Goal: Task Accomplishment & Management: Manage account settings

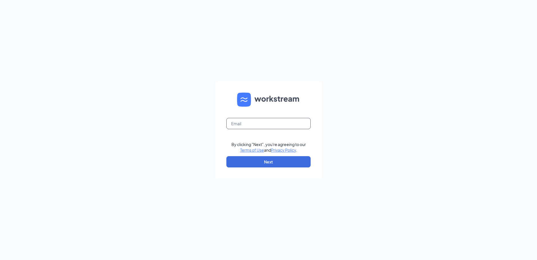
click at [247, 128] on input "text" at bounding box center [268, 123] width 84 height 11
click at [295, 121] on input "marla.knepper@waxcenter.com" at bounding box center [268, 123] width 84 height 11
type input "marla.knepper@arkewc.com"
click at [272, 164] on button "Next" at bounding box center [268, 161] width 84 height 11
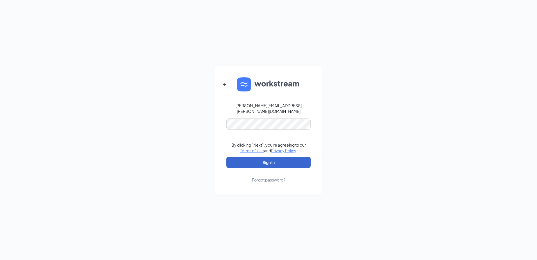
click at [270, 159] on button "Sign In" at bounding box center [268, 161] width 84 height 11
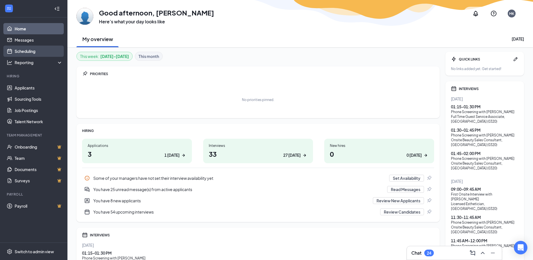
click at [27, 56] on link "Scheduling" at bounding box center [39, 51] width 48 height 11
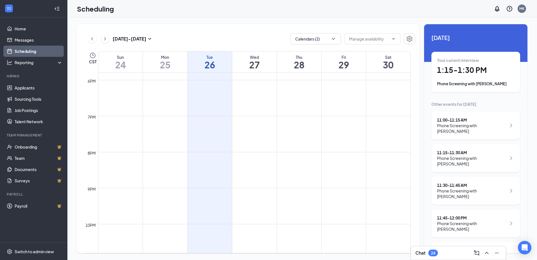
scroll to position [646, 0]
click at [27, 28] on link "Home" at bounding box center [39, 28] width 48 height 11
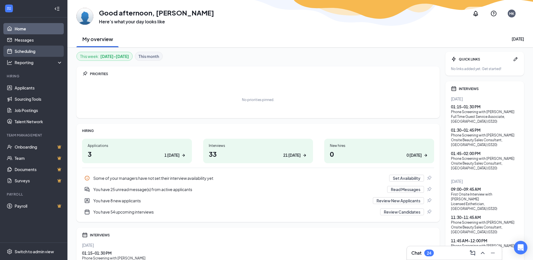
click at [33, 54] on link "Scheduling" at bounding box center [39, 51] width 48 height 11
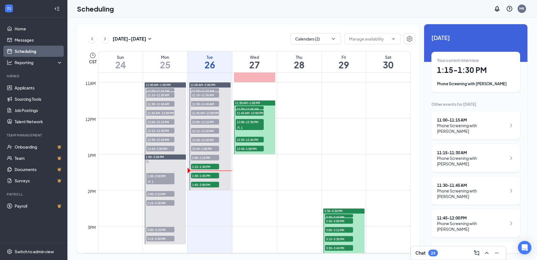
scroll to position [389, 0]
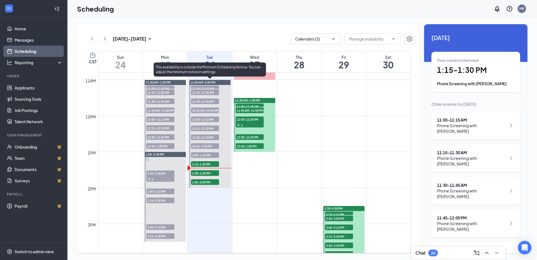
click at [208, 163] on span "1:15-1:30 PM" at bounding box center [205, 164] width 28 height 6
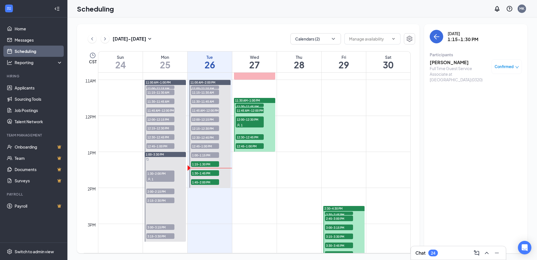
click at [448, 64] on h3 "Aundrea Benavidez" at bounding box center [459, 62] width 59 height 6
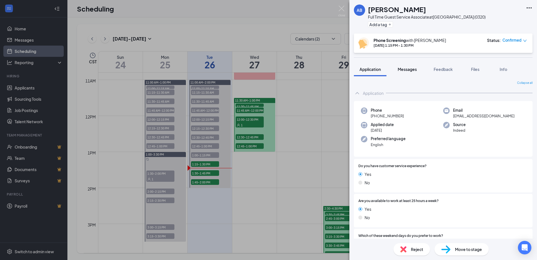
click at [412, 70] on span "Messages" at bounding box center [407, 69] width 19 height 5
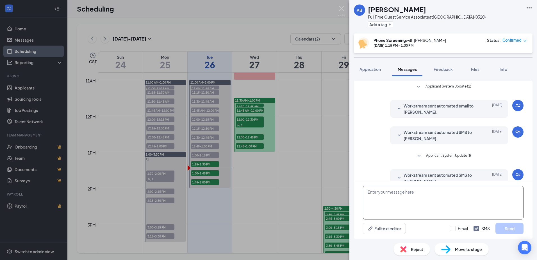
click at [410, 200] on textarea at bounding box center [443, 202] width 161 height 34
type textarea "I am calling you from a 918#. - Marla @ EWC"
click at [510, 227] on button "Send" at bounding box center [510, 228] width 28 height 11
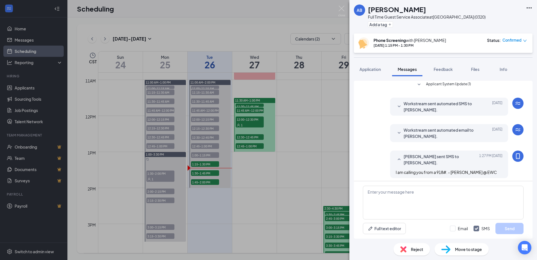
scroll to position [74, 0]
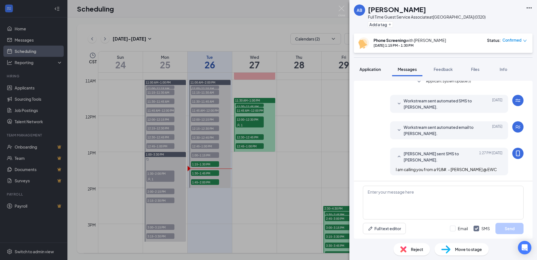
click at [375, 70] on span "Application" at bounding box center [370, 69] width 21 height 5
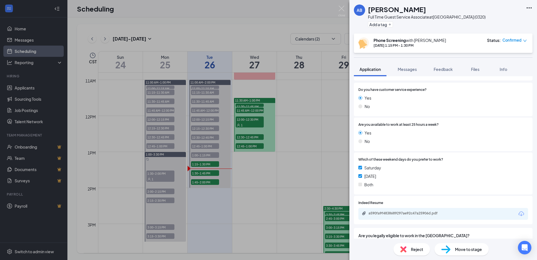
scroll to position [84, 0]
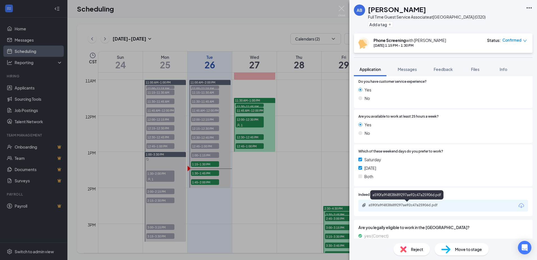
click at [425, 206] on div "a590fa9f4838689297ae92c47a25906d.pdf" at bounding box center [408, 205] width 79 height 4
click at [445, 70] on span "Feedback" at bounding box center [443, 69] width 19 height 5
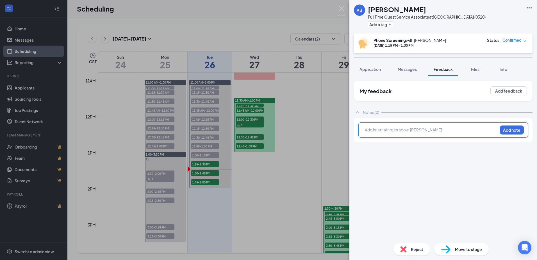
click at [389, 131] on div at bounding box center [431, 130] width 132 height 6
click at [506, 130] on button "Add note" at bounding box center [512, 129] width 24 height 9
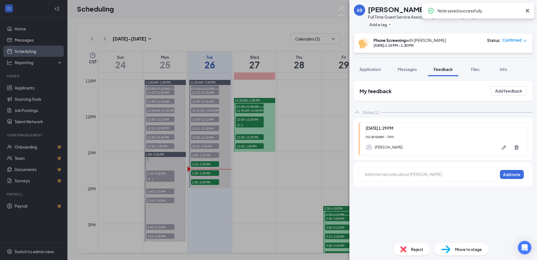
click at [232, 25] on div "AB Aundrea Benavidez Full Time Guest Service Associate at Tulsa Hills (0320) Ad…" at bounding box center [268, 130] width 537 height 260
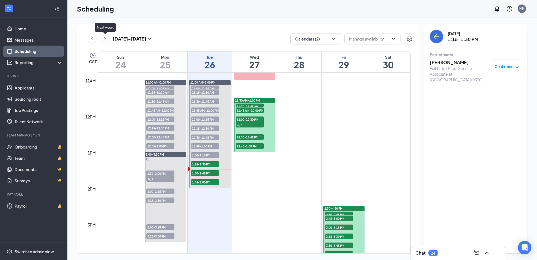
click at [105, 38] on icon "ChevronRight" at bounding box center [105, 38] width 2 height 3
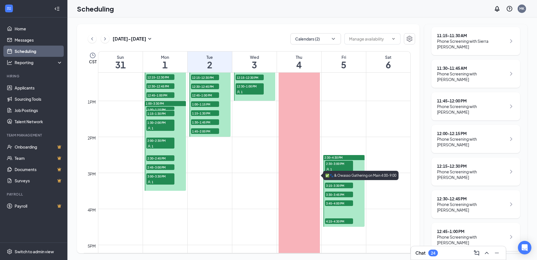
scroll to position [389, 0]
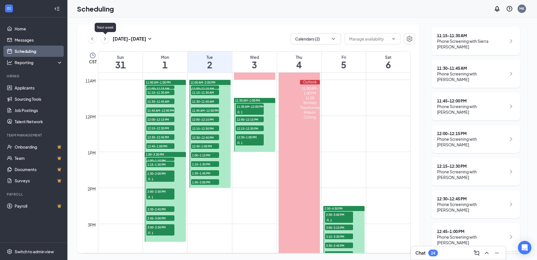
click at [106, 38] on icon "ChevronRight" at bounding box center [105, 38] width 6 height 7
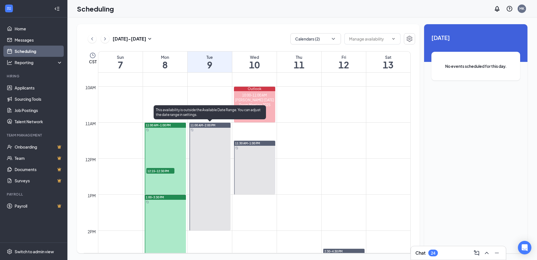
scroll to position [360, 0]
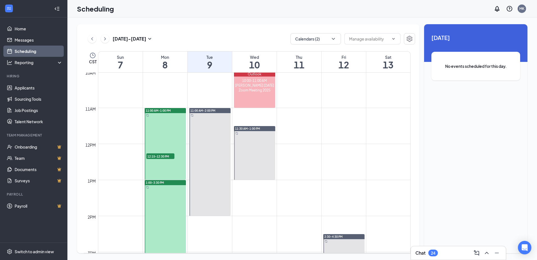
drag, startPoint x: 212, startPoint y: 163, endPoint x: 203, endPoint y: 151, distance: 14.8
click at [203, 152] on link "11:00 AM-2:00 PM" at bounding box center [209, 162] width 43 height 108
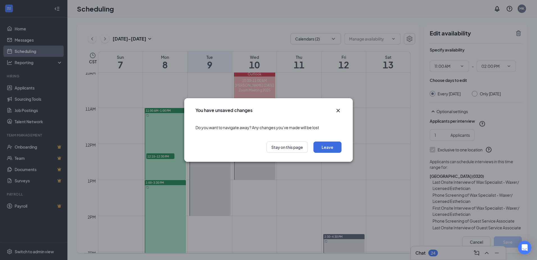
click at [337, 110] on icon "Cross" at bounding box center [338, 110] width 7 height 7
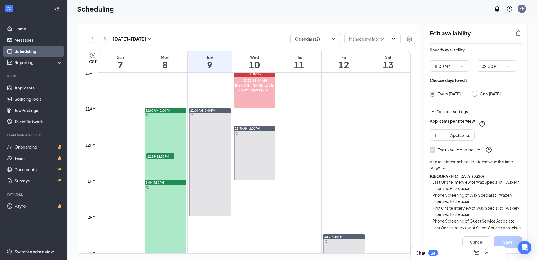
drag, startPoint x: 257, startPoint y: 152, endPoint x: 249, endPoint y: 136, distance: 18.1
click at [249, 136] on link "11:30 AM-1:00 PM" at bounding box center [254, 153] width 43 height 54
click at [519, 33] on icon "TrashOutline" at bounding box center [518, 33] width 5 height 6
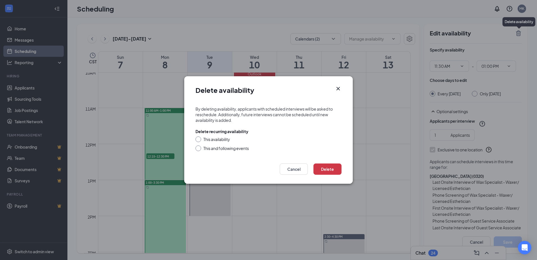
click at [218, 140] on div "This availability" at bounding box center [216, 139] width 27 height 6
click at [199, 140] on input "This availability" at bounding box center [198, 138] width 4 height 4
radio input "true"
click at [198, 148] on input "This and following events" at bounding box center [198, 147] width 4 height 4
radio input "true"
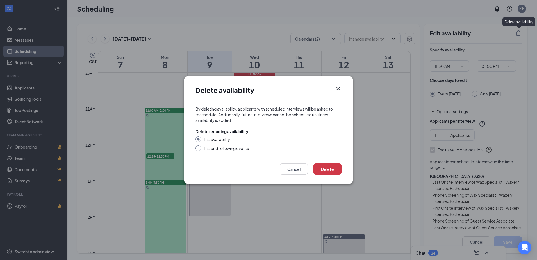
radio input "false"
click at [325, 165] on button "Delete" at bounding box center [328, 168] width 28 height 11
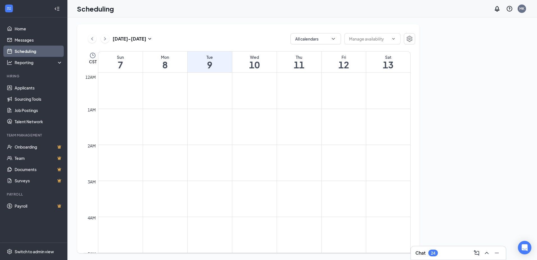
scroll to position [276, 0]
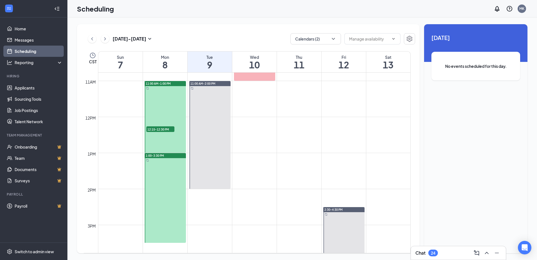
scroll to position [389, 0]
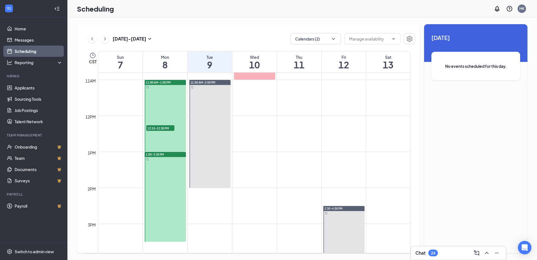
click at [173, 92] on div at bounding box center [165, 116] width 41 height 72
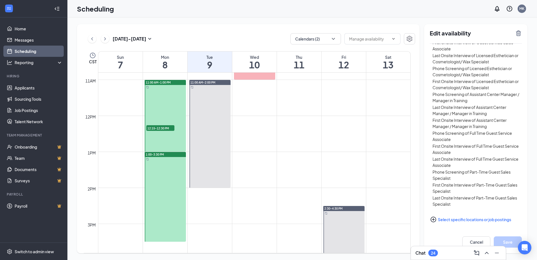
scroll to position [567, 0]
click at [174, 208] on div at bounding box center [165, 197] width 41 height 90
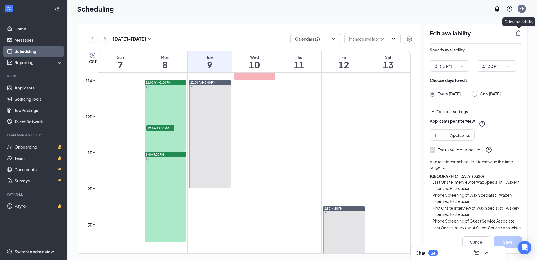
click at [519, 31] on icon "TrashOutline" at bounding box center [518, 33] width 5 height 6
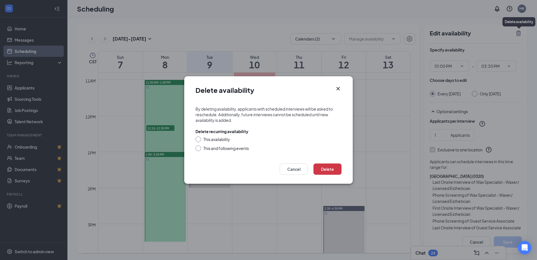
click at [199, 149] on div at bounding box center [199, 148] width 6 height 6
click at [327, 166] on button "Delete" at bounding box center [328, 168] width 28 height 11
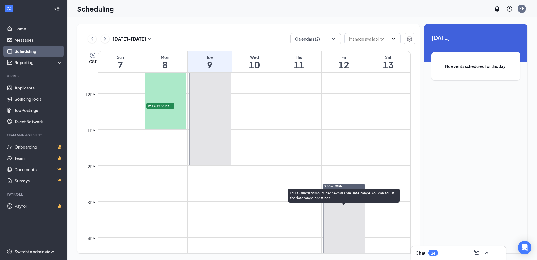
scroll to position [417, 0]
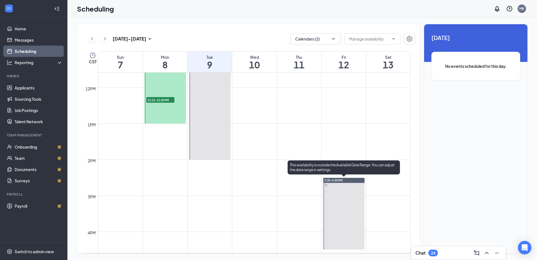
click at [341, 224] on div at bounding box center [343, 214] width 41 height 72
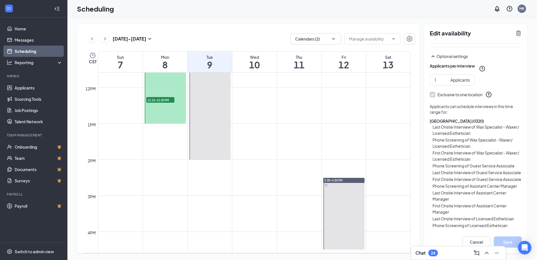
scroll to position [56, 0]
click at [478, 240] on button "Cancel" at bounding box center [476, 241] width 28 height 11
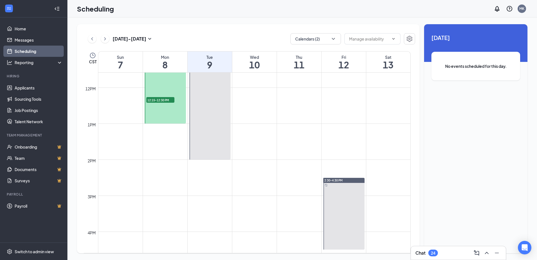
click at [342, 202] on link "2:30-4:30 PM" at bounding box center [343, 213] width 43 height 72
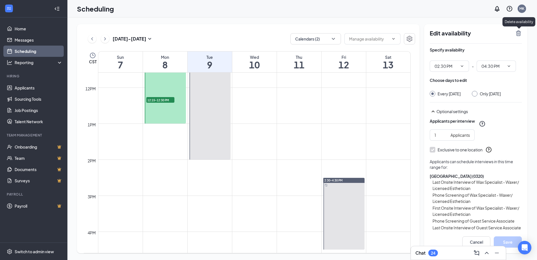
click at [520, 35] on icon "TrashOutline" at bounding box center [518, 33] width 5 height 6
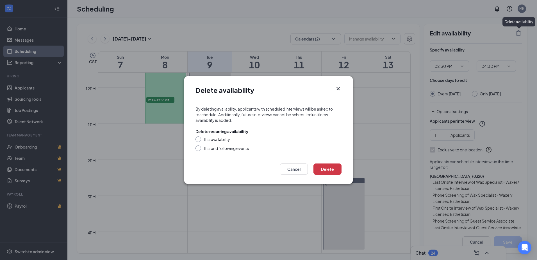
click at [197, 148] on input "This and following events" at bounding box center [198, 147] width 4 height 4
radio input "true"
click at [322, 165] on button "Delete" at bounding box center [328, 168] width 28 height 11
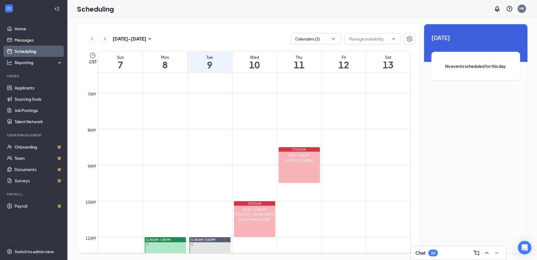
scroll to position [276, 0]
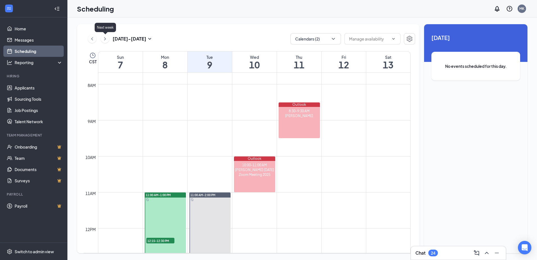
click at [106, 37] on icon "ChevronRight" at bounding box center [105, 38] width 6 height 7
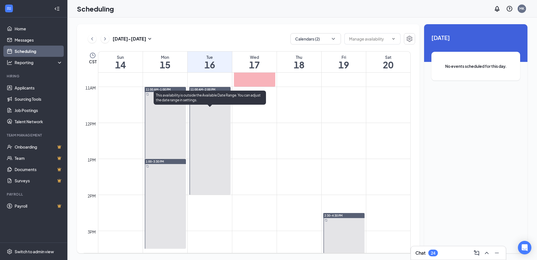
scroll to position [445, 0]
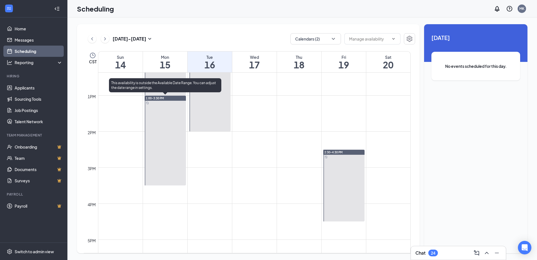
click at [166, 135] on div at bounding box center [165, 141] width 41 height 90
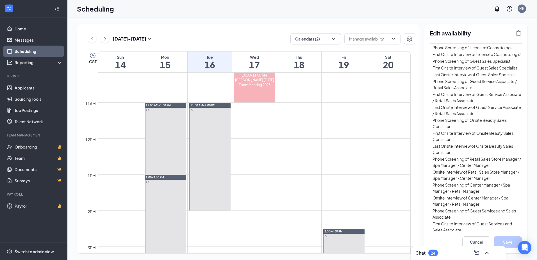
scroll to position [360, 0]
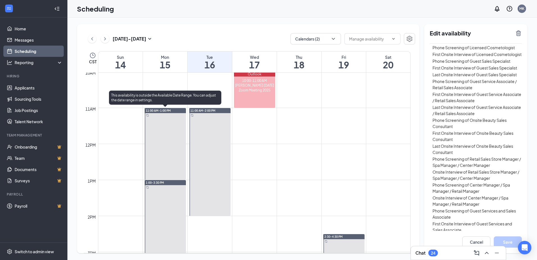
click at [176, 141] on div at bounding box center [165, 144] width 41 height 72
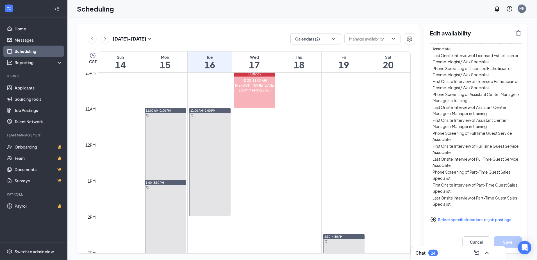
scroll to position [567, 0]
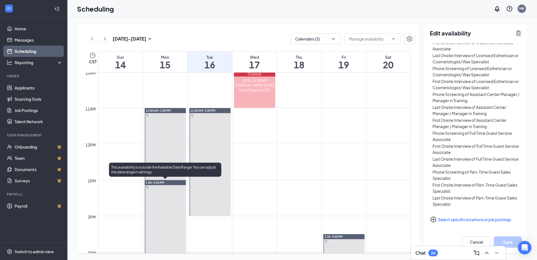
click at [157, 218] on div at bounding box center [165, 225] width 41 height 90
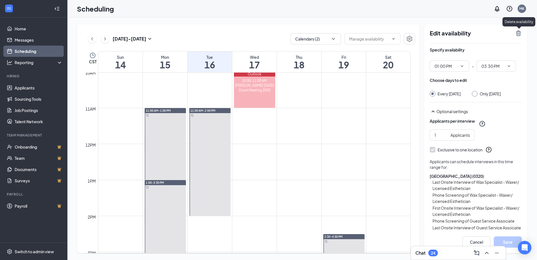
click at [518, 35] on icon "TrashOutline" at bounding box center [518, 33] width 5 height 6
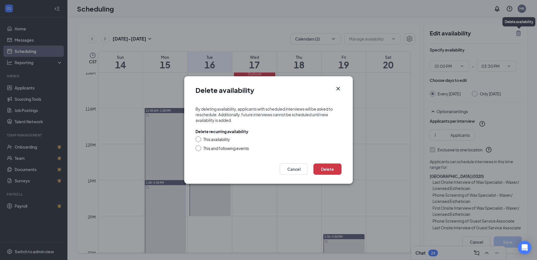
click at [200, 148] on div at bounding box center [199, 148] width 6 height 6
click at [198, 149] on div at bounding box center [199, 148] width 6 height 6
click at [199, 147] on input "This and following events" at bounding box center [198, 147] width 4 height 4
radio input "true"
click at [339, 169] on button "Delete" at bounding box center [328, 168] width 28 height 11
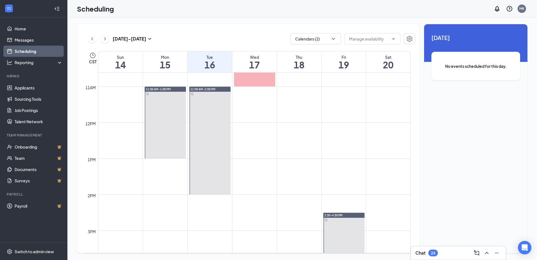
scroll to position [417, 0]
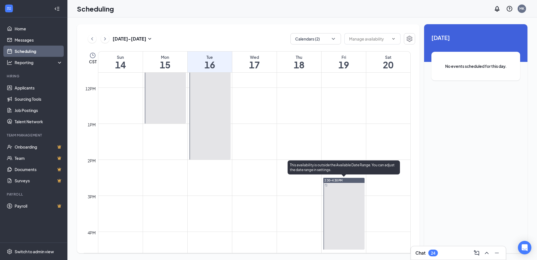
click at [336, 208] on div at bounding box center [343, 214] width 41 height 72
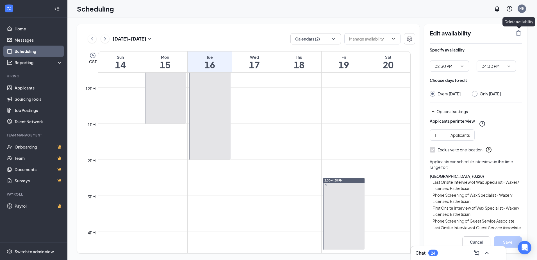
click at [518, 34] on icon "TrashOutline" at bounding box center [518, 33] width 7 height 7
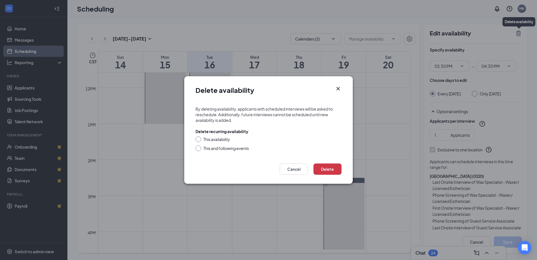
click at [198, 147] on input "This and following events" at bounding box center [198, 147] width 4 height 4
radio input "true"
click at [328, 169] on button "Delete" at bounding box center [328, 168] width 28 height 11
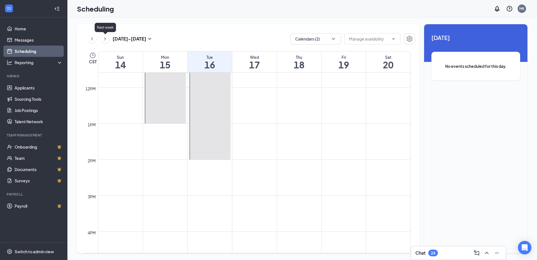
click at [104, 38] on icon "ChevronRight" at bounding box center [105, 38] width 6 height 7
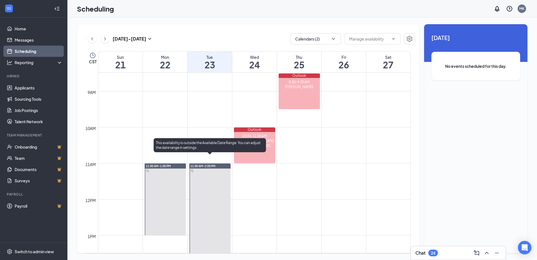
scroll to position [332, 0]
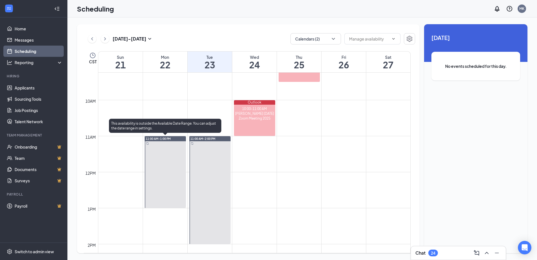
click at [173, 174] on div at bounding box center [165, 172] width 41 height 72
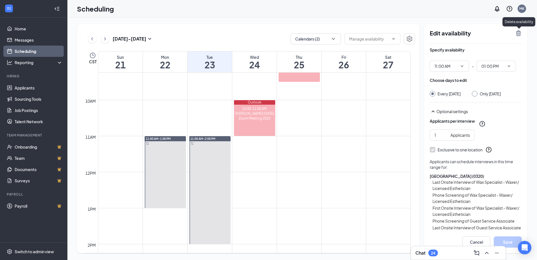
click at [517, 33] on icon "TrashOutline" at bounding box center [518, 33] width 5 height 6
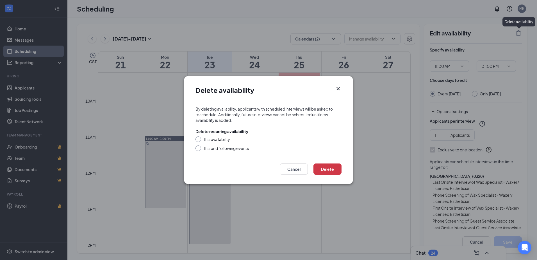
click at [198, 136] on div "Delete recurring availability This availability This and following events" at bounding box center [269, 139] width 146 height 22
click at [198, 138] on input "This availability" at bounding box center [198, 138] width 4 height 4
radio input "true"
click at [325, 170] on button "Delete" at bounding box center [328, 168] width 28 height 11
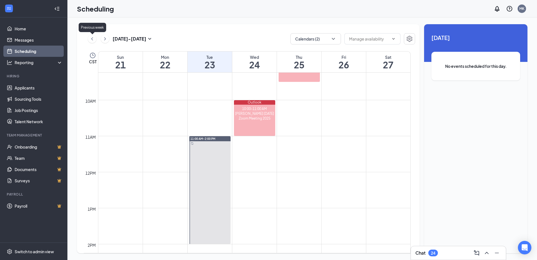
click at [92, 40] on icon "ChevronLeft" at bounding box center [92, 38] width 6 height 7
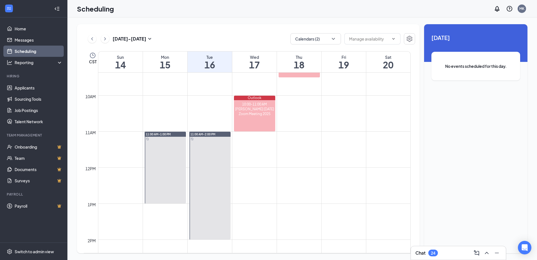
scroll to position [332, 0]
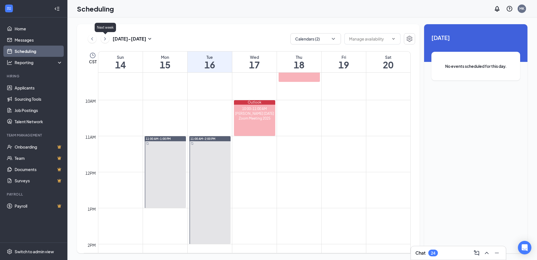
click at [105, 40] on icon "ChevronRight" at bounding box center [105, 38] width 6 height 7
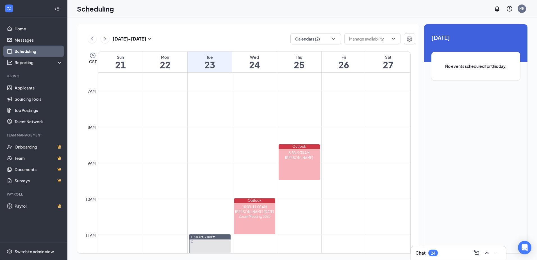
scroll to position [220, 0]
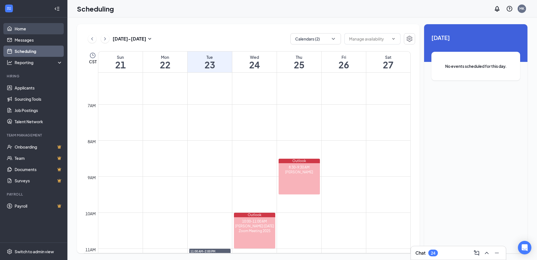
click at [19, 29] on link "Home" at bounding box center [39, 28] width 48 height 11
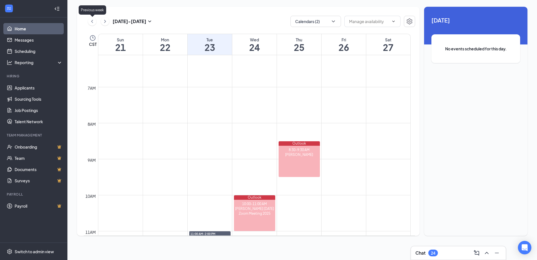
click at [93, 22] on icon "ChevronLeft" at bounding box center [92, 21] width 6 height 7
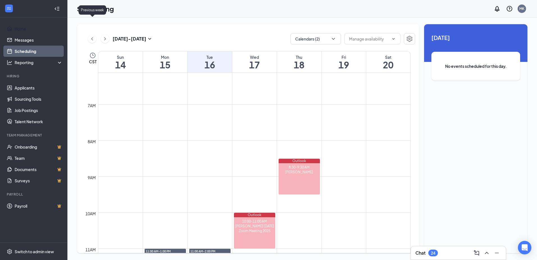
scroll to position [276, 0]
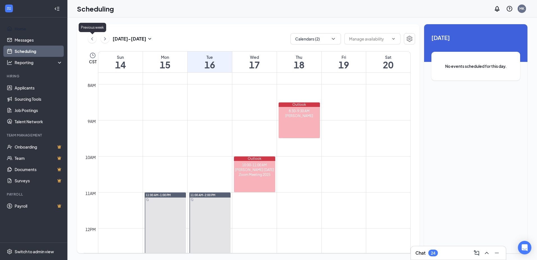
click at [92, 40] on icon "ChevronLeft" at bounding box center [92, 38] width 6 height 7
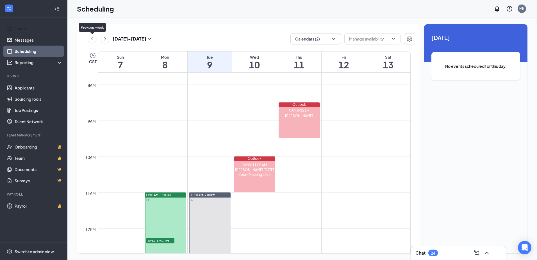
click at [92, 40] on icon "ChevronLeft" at bounding box center [92, 38] width 6 height 7
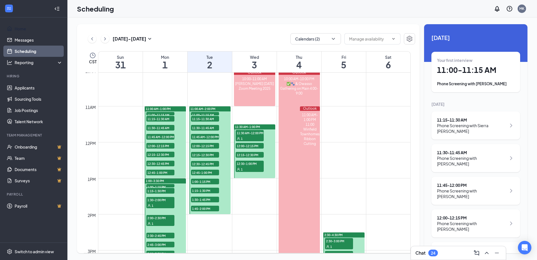
scroll to position [360, 0]
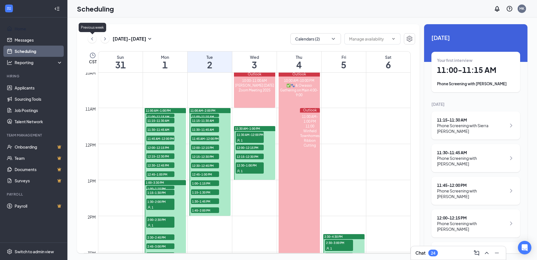
click at [92, 40] on icon "ChevronLeft" at bounding box center [92, 38] width 6 height 7
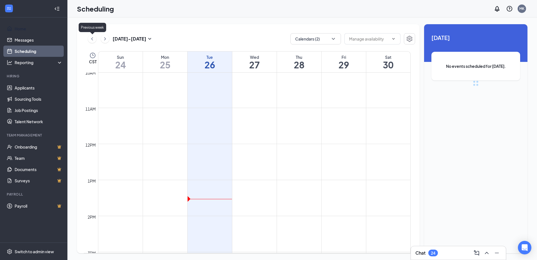
scroll to position [276, 0]
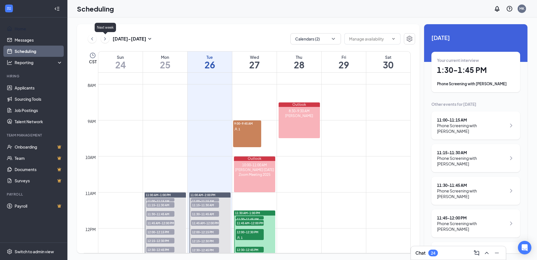
click at [106, 40] on icon "ChevronRight" at bounding box center [105, 38] width 6 height 7
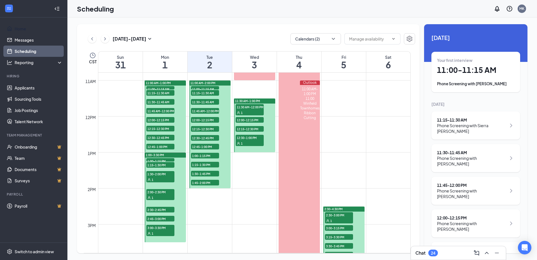
scroll to position [389, 0]
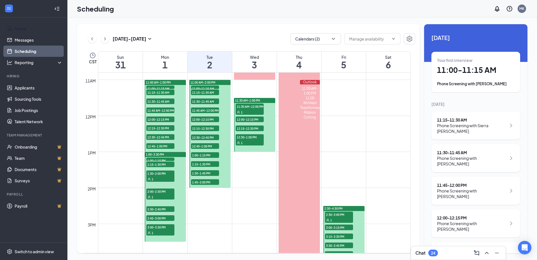
click at [183, 128] on div at bounding box center [165, 116] width 41 height 72
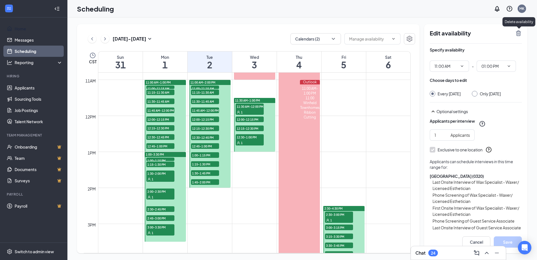
click at [518, 33] on icon "TrashOutline" at bounding box center [518, 33] width 5 height 6
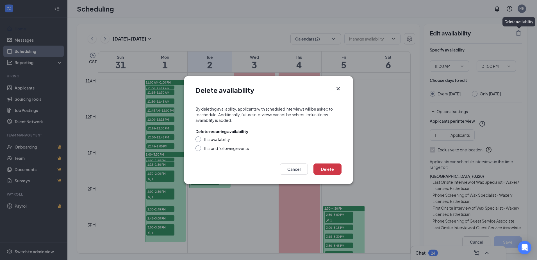
click at [198, 140] on input "This availability" at bounding box center [198, 138] width 4 height 4
radio input "true"
click at [324, 166] on button "Delete" at bounding box center [328, 168] width 28 height 11
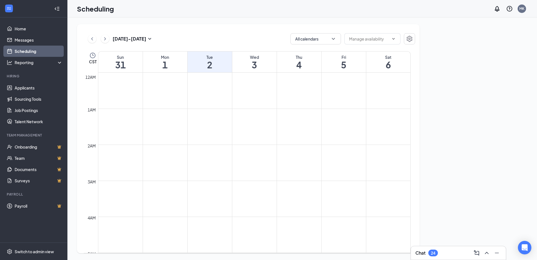
scroll to position [276, 0]
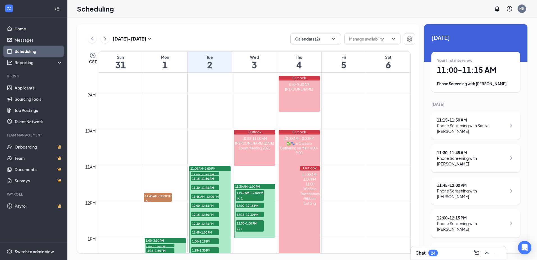
scroll to position [360, 0]
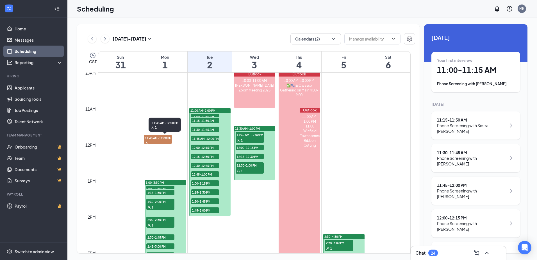
click at [155, 137] on span "11:45 AM-12:00 PM" at bounding box center [158, 138] width 28 height 6
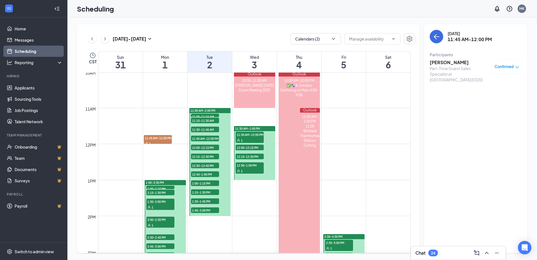
click at [182, 215] on div at bounding box center [165, 225] width 41 height 90
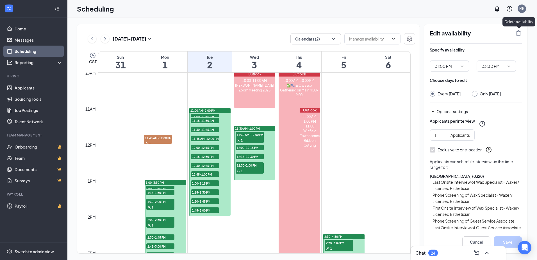
click at [519, 33] on icon "TrashOutline" at bounding box center [518, 33] width 5 height 6
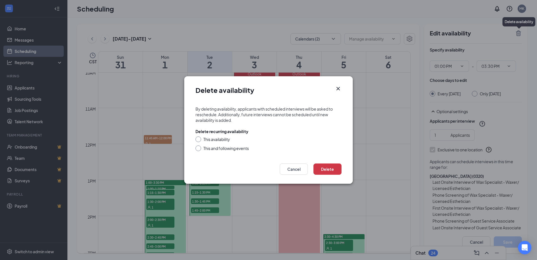
click at [197, 137] on input "This availability" at bounding box center [198, 138] width 4 height 4
radio input "true"
click at [322, 168] on button "Delete" at bounding box center [328, 168] width 28 height 11
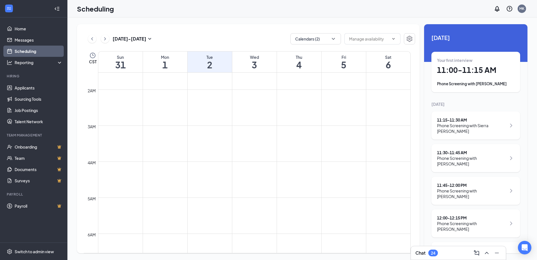
scroll to position [51, 0]
click at [316, 40] on button "Calendars (2)" at bounding box center [316, 38] width 51 height 11
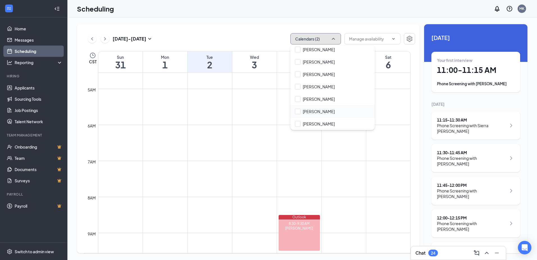
scroll to position [0, 0]
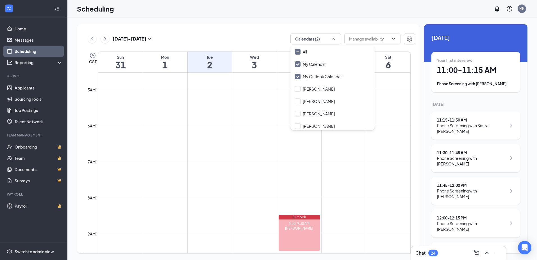
click at [218, 29] on div "[DATE] - [DATE] Calendars (2) CST Sun 31 Mon 1 Tue 2 Wed 3 Thu 4 Fri 5 Sat 6 12…" at bounding box center [248, 138] width 343 height 229
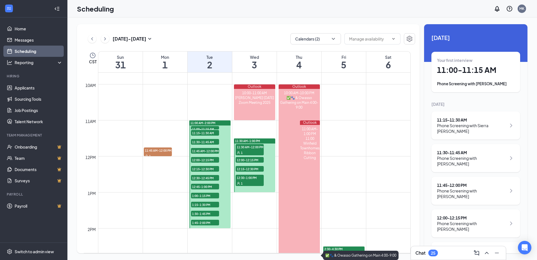
scroll to position [430, 0]
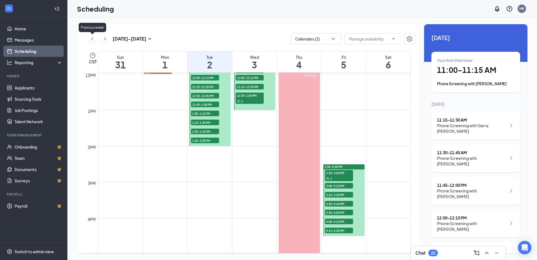
click at [90, 39] on icon "ChevronLeft" at bounding box center [92, 38] width 6 height 7
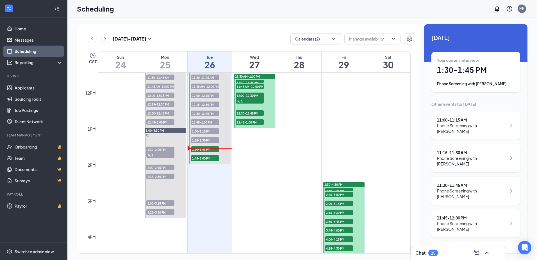
scroll to position [360, 0]
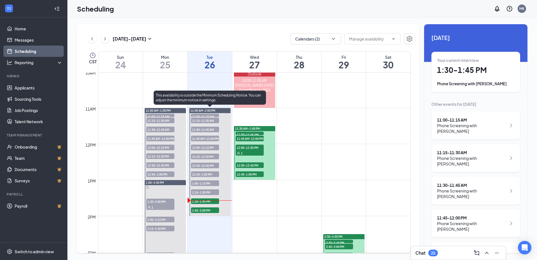
click at [204, 201] on span "1:30-1:45 PM" at bounding box center [205, 201] width 28 height 6
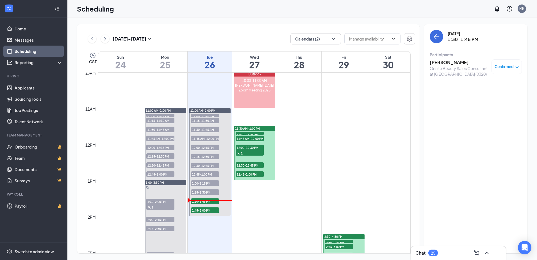
click at [460, 62] on h3 "[PERSON_NAME]" at bounding box center [459, 62] width 59 height 6
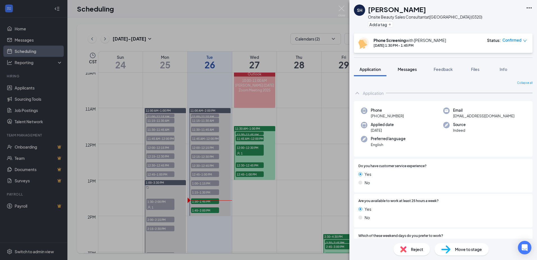
click at [412, 70] on span "Messages" at bounding box center [407, 69] width 19 height 5
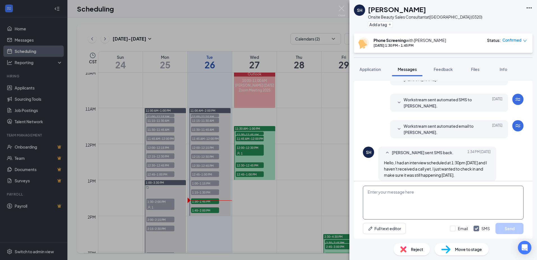
scroll to position [178, 0]
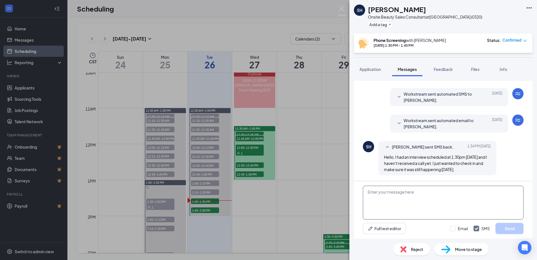
click at [399, 196] on textarea at bounding box center [443, 202] width 161 height 34
type textarea "Hello. I am calling you from a 918#. - [PERSON_NAME] @ EWC"
click at [513, 228] on button "Send" at bounding box center [510, 228] width 28 height 11
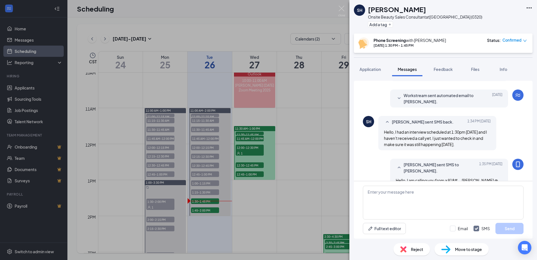
scroll to position [214, 0]
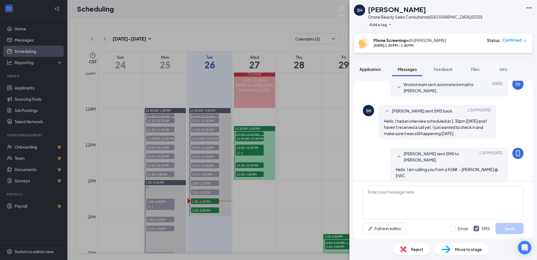
click at [374, 70] on span "Application" at bounding box center [370, 69] width 21 height 5
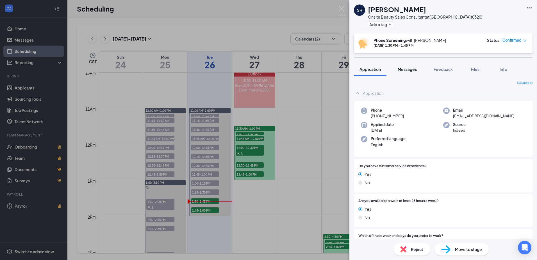
click at [414, 70] on span "Messages" at bounding box center [407, 69] width 19 height 5
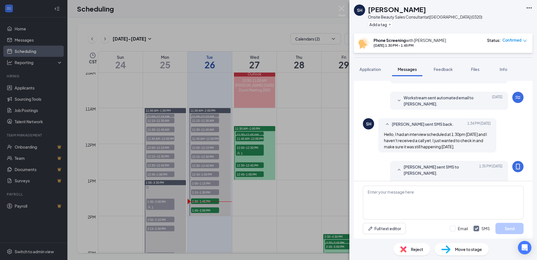
scroll to position [188, 0]
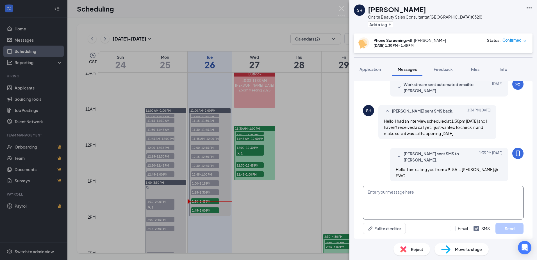
click at [394, 195] on textarea at bounding box center [443, 202] width 161 height 34
click at [375, 68] on span "Application" at bounding box center [370, 69] width 21 height 5
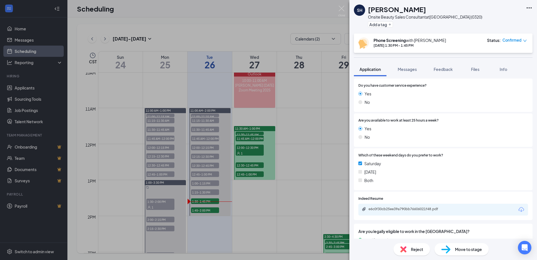
scroll to position [84, 0]
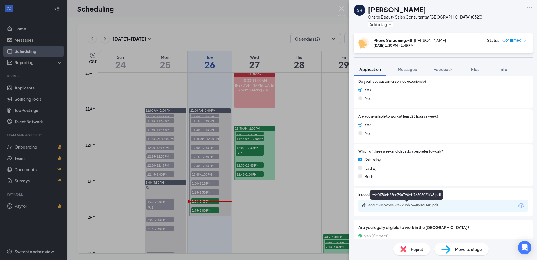
click at [403, 204] on div "e6c0f30cb25ee39a790bb76606021f48.pdf" at bounding box center [408, 205] width 79 height 4
click at [417, 203] on div "e6c0f30cb25ee39a790bb76606021f48.pdf" at bounding box center [408, 205] width 79 height 4
click at [295, 142] on div "SH [PERSON_NAME] Onsite Beauty Sales Consultant at [GEOGRAPHIC_DATA] (0320) Add…" at bounding box center [268, 130] width 537 height 260
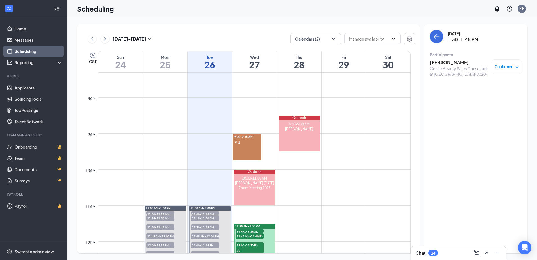
scroll to position [276, 0]
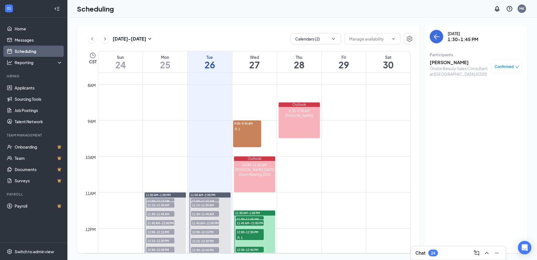
click at [500, 68] on span "Confirmed" at bounding box center [504, 67] width 19 height 6
click at [456, 63] on h3 "[PERSON_NAME]" at bounding box center [459, 62] width 59 height 6
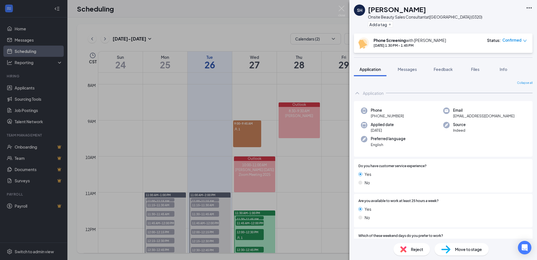
click at [450, 247] on img at bounding box center [445, 249] width 9 height 8
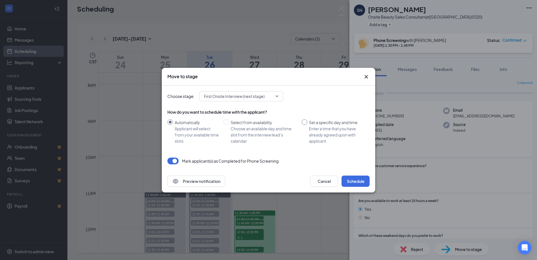
click at [303, 122] on input "Set a specific day and time Enter a time that you have already agreed upon with…" at bounding box center [305, 122] width 6 height 6
radio input "true"
radio input "false"
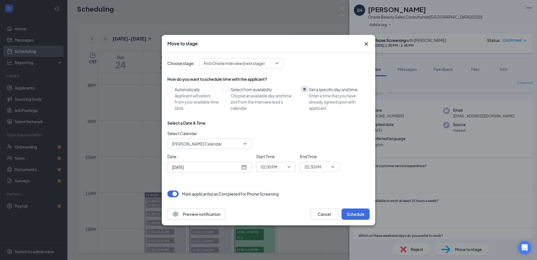
click at [247, 166] on div "[DATE]" at bounding box center [209, 167] width 84 height 11
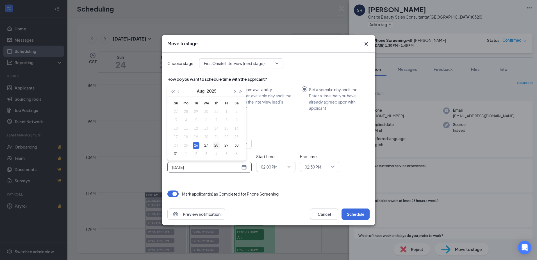
type input "[DATE]"
click at [218, 145] on div "28" at bounding box center [216, 145] width 7 height 7
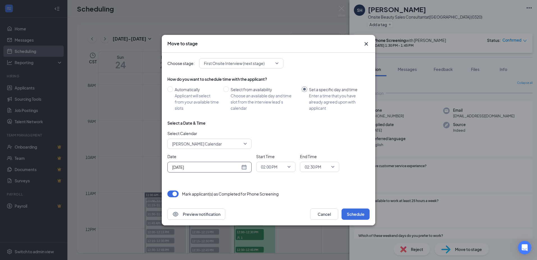
click at [285, 167] on span "02:00 PM" at bounding box center [273, 166] width 25 height 8
click at [267, 119] on span "09:00 AM" at bounding box center [269, 117] width 17 height 6
click at [324, 164] on span "02:30 PM" at bounding box center [317, 166] width 25 height 8
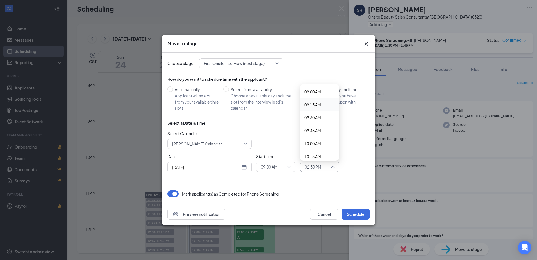
click at [311, 104] on span "09:15 AM" at bounding box center [313, 104] width 17 height 6
click at [324, 167] on span "09:15 AM" at bounding box center [317, 166] width 25 height 8
click at [314, 145] on span "10:00 AM" at bounding box center [313, 144] width 17 height 6
click at [353, 214] on button "Schedule" at bounding box center [356, 213] width 28 height 11
